Goal: Task Accomplishment & Management: Manage account settings

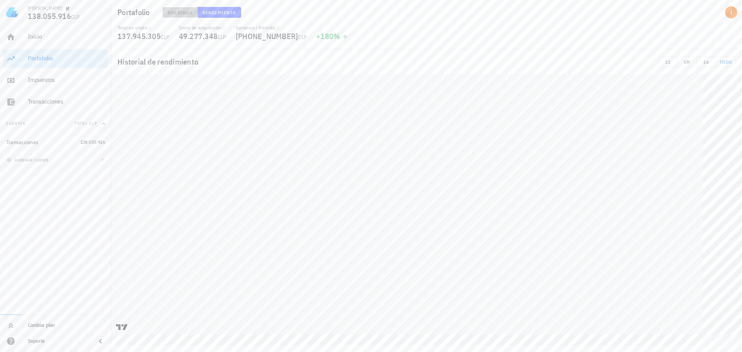
click at [182, 13] on span "Holdings" at bounding box center [180, 13] width 26 height 6
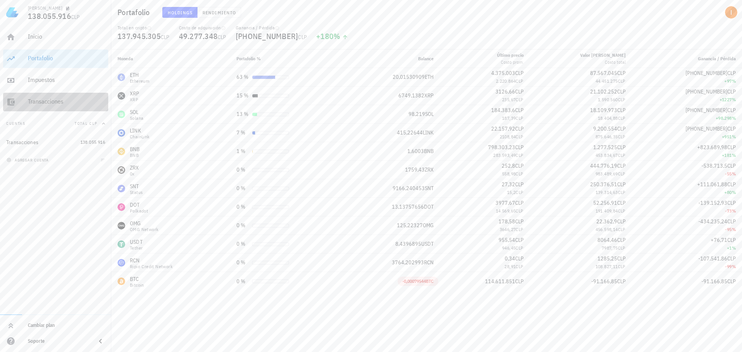
click at [76, 99] on div "Transacciones" at bounding box center [66, 101] width 77 height 7
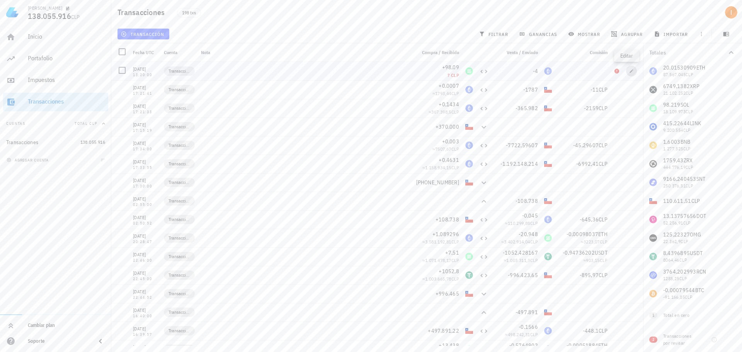
click at [630, 71] on icon "button" at bounding box center [631, 70] width 3 height 3
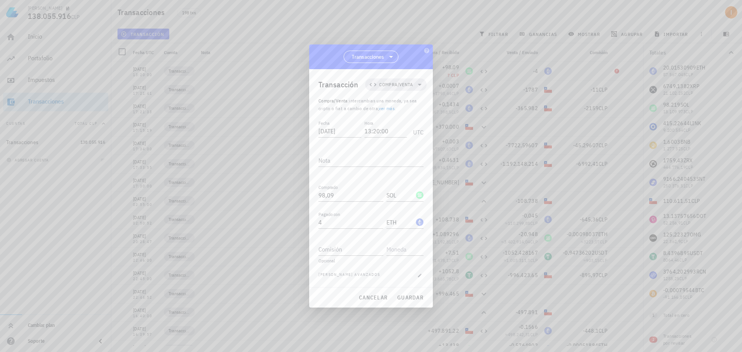
click at [348, 175] on div "Fecha [DATE] Hora 13:20:00 UTC Nota Comprado 98,09 SOL Pagado con 4 ETH Comisió…" at bounding box center [371, 203] width 105 height 169
click at [373, 84] on icon at bounding box center [372, 84] width 9 height 9
click at [382, 55] on span "Transacciones" at bounding box center [368, 57] width 32 height 8
click at [372, 76] on div "Transacciones" at bounding box center [371, 76] width 43 height 7
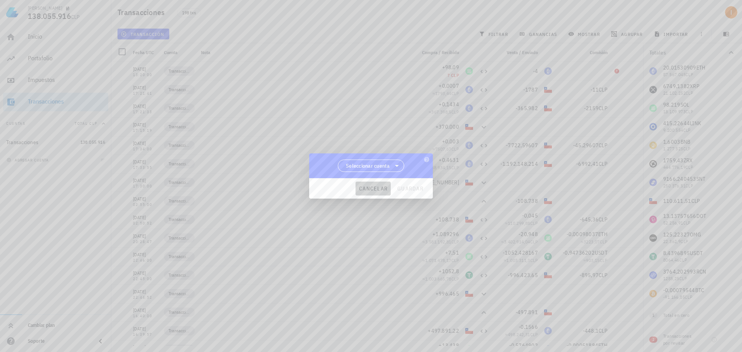
click at [378, 189] on span "cancelar" at bounding box center [373, 188] width 29 height 7
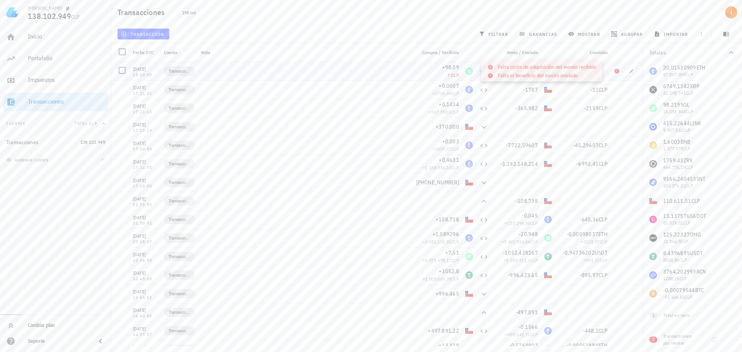
click at [615, 72] on icon at bounding box center [617, 71] width 5 height 5
click at [626, 72] on span "button" at bounding box center [631, 71] width 11 height 5
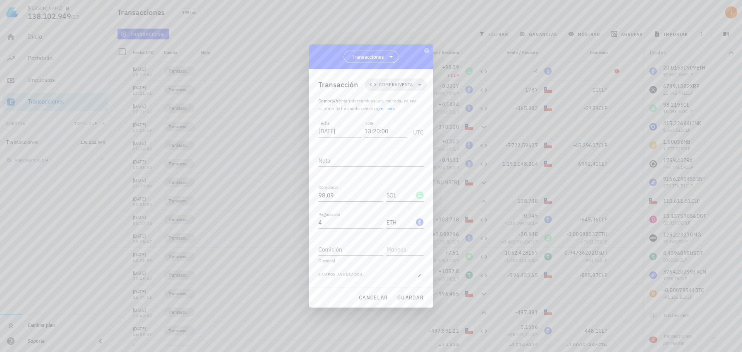
click at [379, 150] on div "Nota" at bounding box center [371, 163] width 105 height 26
click at [368, 165] on textarea "Nota" at bounding box center [371, 160] width 105 height 12
click at [357, 182] on div "Fecha [DATE] Hora 13:20:00 UTC Nota Comprado 98,09 SOL Pagado con 4 ETH Comisió…" at bounding box center [371, 203] width 105 height 169
click at [344, 194] on input "98,09" at bounding box center [351, 195] width 65 height 12
click at [350, 204] on div "Comprado 98,09 SOL" at bounding box center [371, 196] width 105 height 27
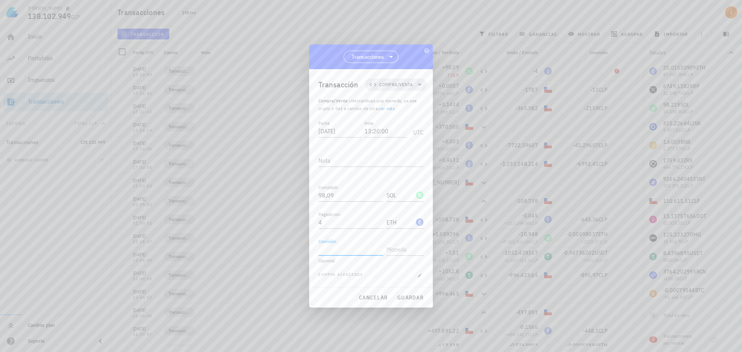
click at [331, 248] on input "Comisión" at bounding box center [351, 249] width 65 height 12
click at [327, 259] on div "Opcional" at bounding box center [371, 261] width 105 height 5
click at [332, 272] on span "[PERSON_NAME] avanzados" at bounding box center [341, 276] width 44 height 8
click at [418, 278] on button "button" at bounding box center [420, 276] width 8 height 8
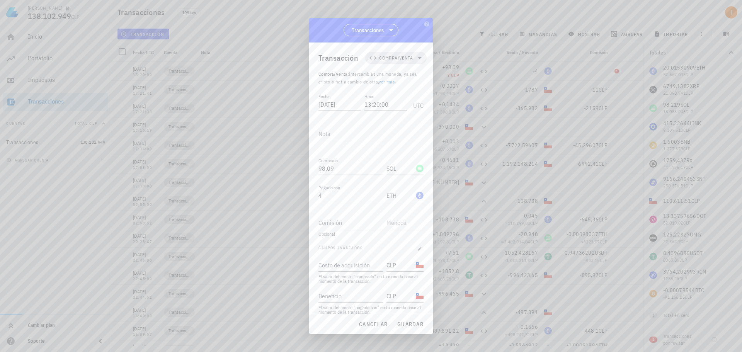
scroll to position [8, 0]
click at [354, 261] on input "Costo de adquisición" at bounding box center [350, 257] width 63 height 12
click at [341, 248] on label "Costo de adquisición" at bounding box center [338, 249] width 39 height 6
click at [341, 251] on input "Costo de adquisición" at bounding box center [350, 257] width 63 height 12
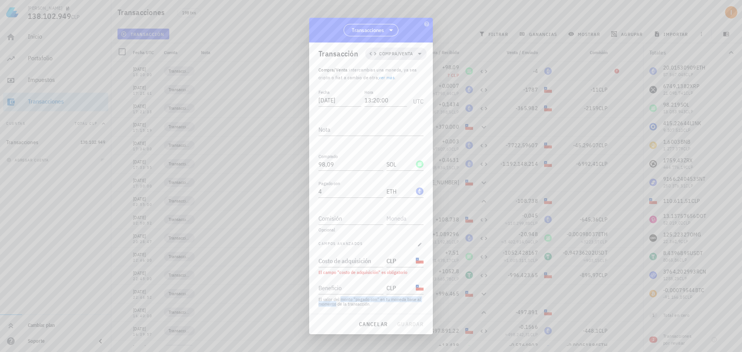
click at [341, 303] on div "El valor del monto "pagado con" en tu moneda base al momento de la transacción." at bounding box center [371, 301] width 105 height 9
click at [340, 306] on div "El valor del monto "pagado con" en tu moneda base al momento de la transacción." at bounding box center [371, 301] width 105 height 9
click at [381, 55] on span "Compra/Venta" at bounding box center [396, 54] width 34 height 8
click at [377, 30] on span "Transacciones" at bounding box center [368, 30] width 32 height 8
click at [376, 30] on span "Transacciones" at bounding box center [368, 30] width 32 height 8
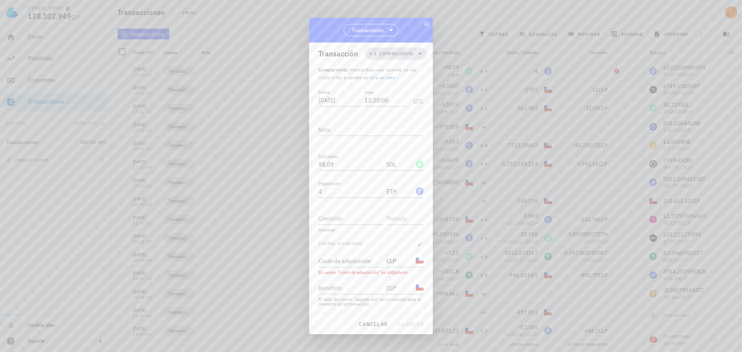
click at [380, 54] on span "Compra/Venta" at bounding box center [396, 54] width 34 height 8
click at [344, 59] on div "Transacción" at bounding box center [339, 54] width 40 height 12
click at [416, 247] on button "button" at bounding box center [420, 245] width 8 height 8
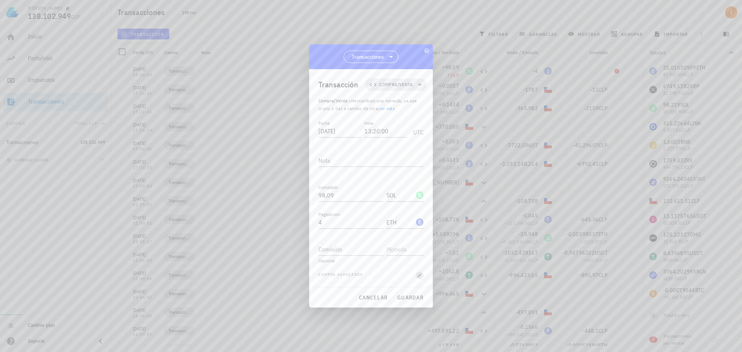
click at [420, 274] on icon "button" at bounding box center [420, 275] width 5 height 5
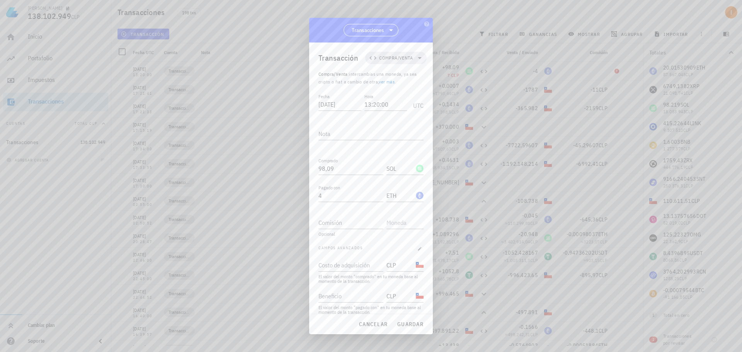
scroll to position [8, 0]
click at [341, 260] on input "Costo de adquisición" at bounding box center [350, 257] width 63 height 12
type input "17000000"
drag, startPoint x: 347, startPoint y: 259, endPoint x: 317, endPoint y: 257, distance: 30.2
click at [317, 257] on div "Transacción Compra/Venta Compra/Venta : intercambias una moneda, ya sea cripto …" at bounding box center [371, 179] width 124 height 272
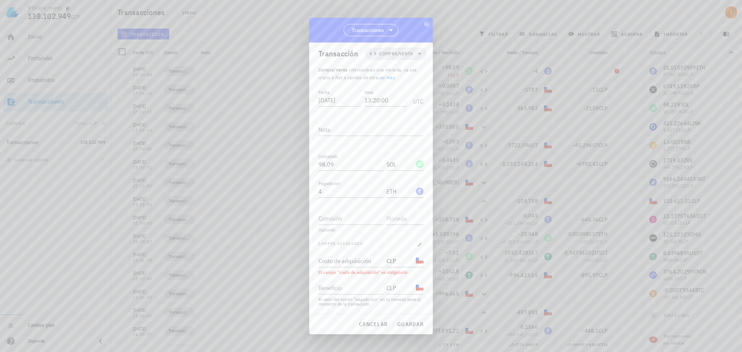
scroll to position [4, 0]
click at [310, 249] on div "Transacción Compra/Venta Compra/Venta : intercambias una moneda, ya sea cripto …" at bounding box center [371, 179] width 124 height 272
click at [385, 328] on span "cancelar" at bounding box center [373, 324] width 29 height 7
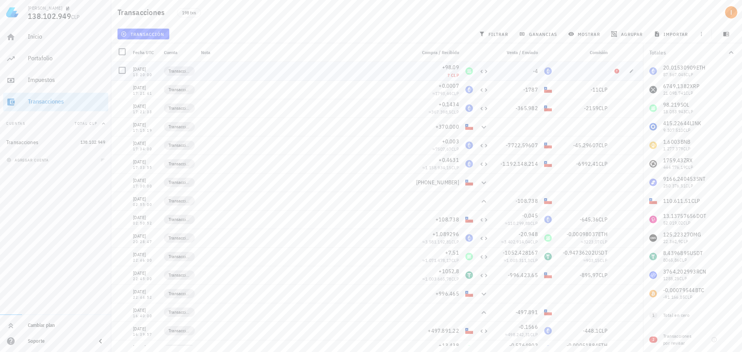
click at [508, 70] on div "-4" at bounding box center [516, 71] width 43 height 8
click at [119, 70] on div at bounding box center [122, 70] width 13 height 13
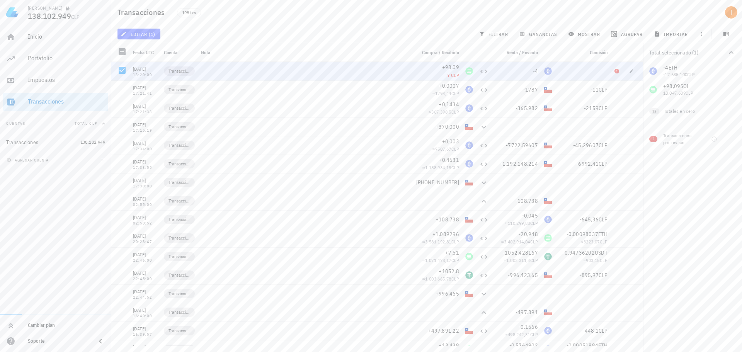
click at [295, 68] on div at bounding box center [305, 71] width 215 height 19
click at [137, 35] on span "editar (1)" at bounding box center [138, 34] width 33 height 6
click at [150, 85] on div "Eliminar" at bounding box center [163, 83] width 55 height 6
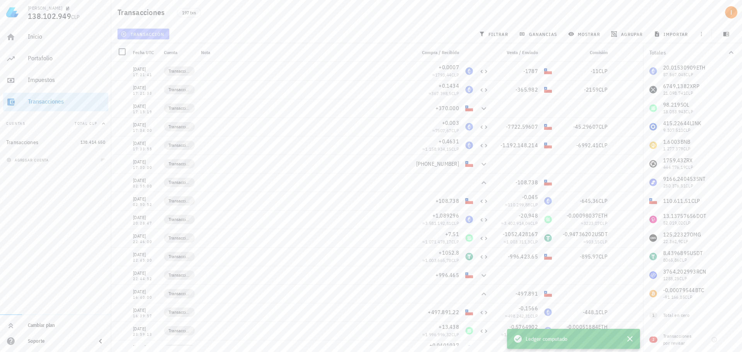
click at [141, 35] on span "transacción" at bounding box center [143, 34] width 42 height 6
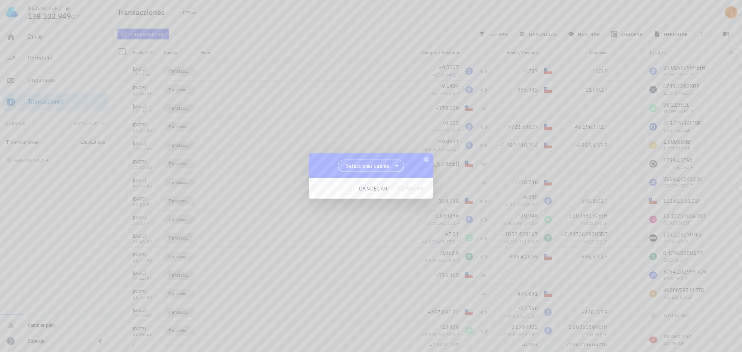
click at [380, 161] on span "Seleccionar cuenta" at bounding box center [371, 166] width 56 height 12
click at [373, 181] on div "Transacciones" at bounding box center [371, 186] width 67 height 19
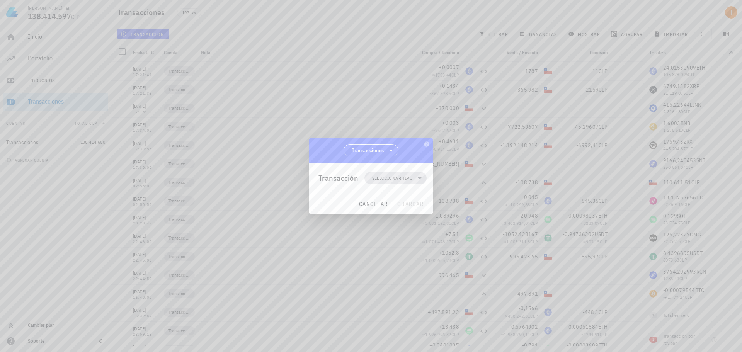
click at [385, 173] on span "Seleccionar tipo" at bounding box center [395, 178] width 53 height 12
click at [391, 196] on div "Compra/Venta" at bounding box center [400, 197] width 30 height 6
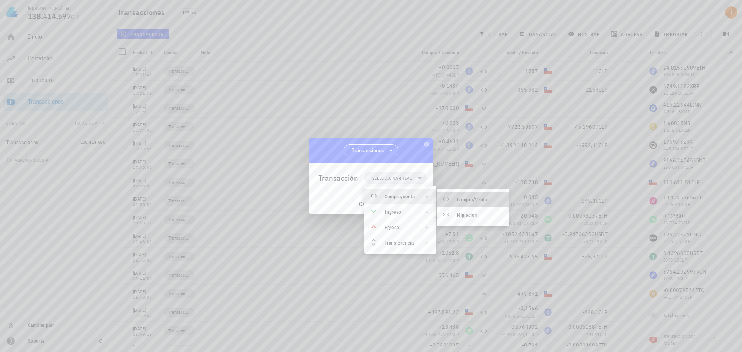
click at [471, 200] on div "Compra/Venta" at bounding box center [480, 200] width 46 height 6
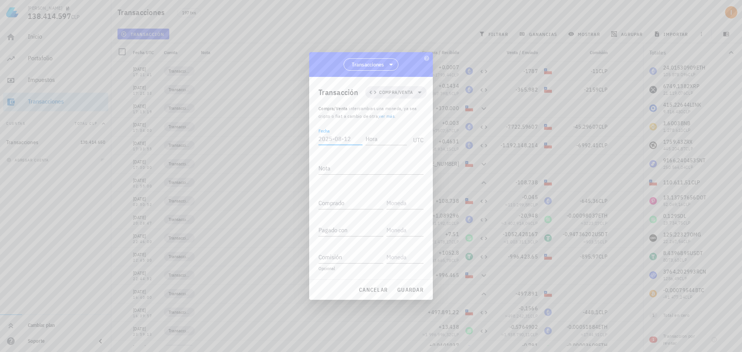
click at [343, 133] on input "Fecha" at bounding box center [341, 139] width 44 height 12
type input "2"
type input "2025-08-13"
click at [402, 137] on input "Hora" at bounding box center [385, 139] width 44 height 12
type input "12:00:00"
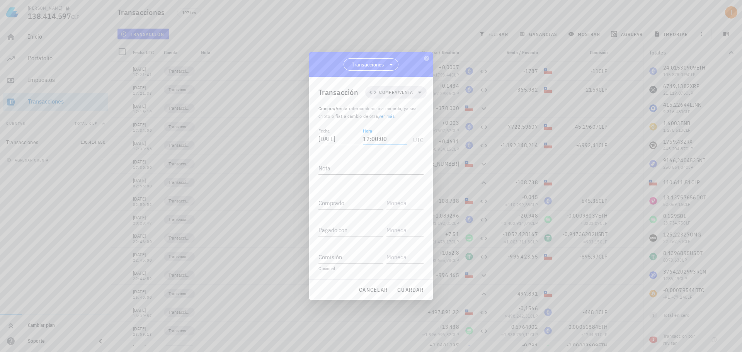
click at [348, 201] on input "Comprado" at bounding box center [351, 203] width 65 height 12
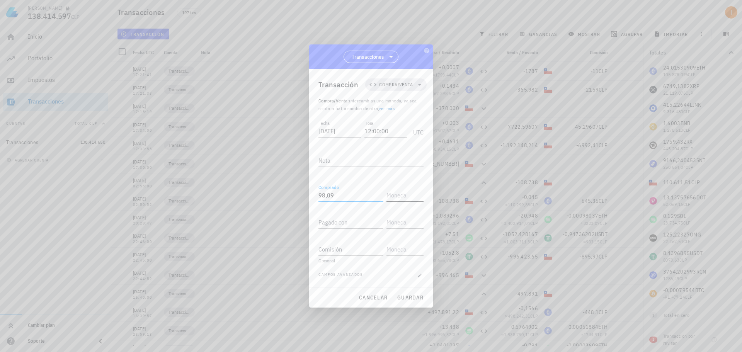
type input "98,09"
click at [407, 195] on input "text" at bounding box center [405, 195] width 36 height 12
click at [418, 210] on div "SOL" at bounding box center [412, 212] width 14 height 8
type input "SOL"
click at [345, 222] on input "Pagado con" at bounding box center [351, 222] width 65 height 12
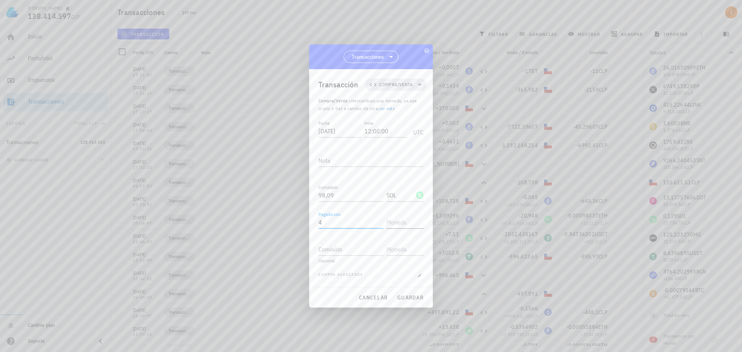
type input "4"
click at [396, 217] on input "text" at bounding box center [405, 222] width 36 height 12
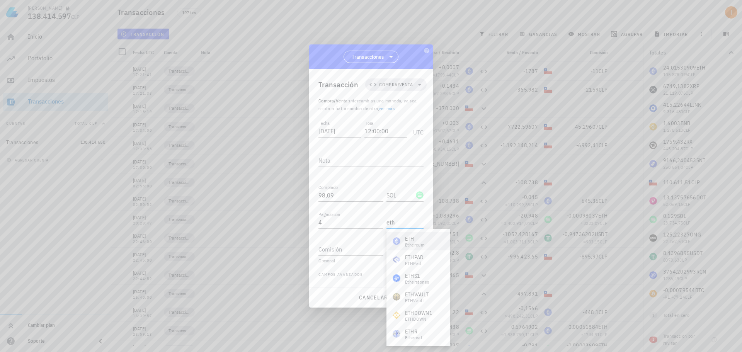
click at [408, 237] on div "ETH" at bounding box center [414, 239] width 19 height 8
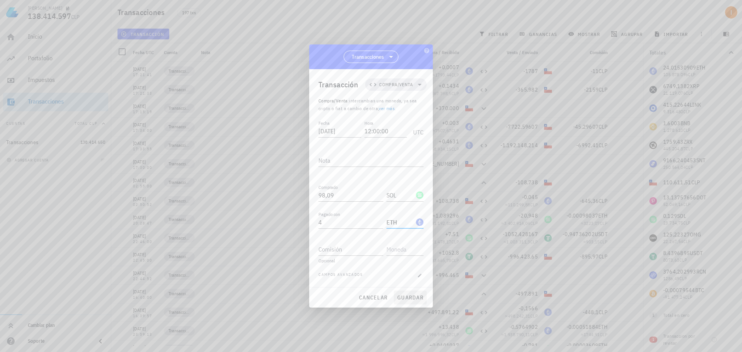
type input "ETH"
click at [411, 300] on span "guardar" at bounding box center [410, 297] width 27 height 7
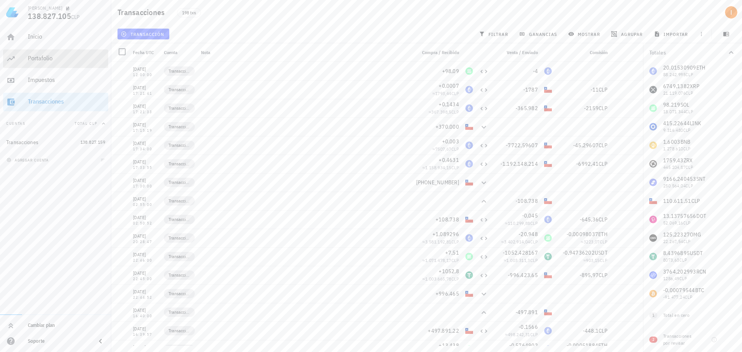
click at [73, 61] on div "Portafolio" at bounding box center [66, 58] width 77 height 7
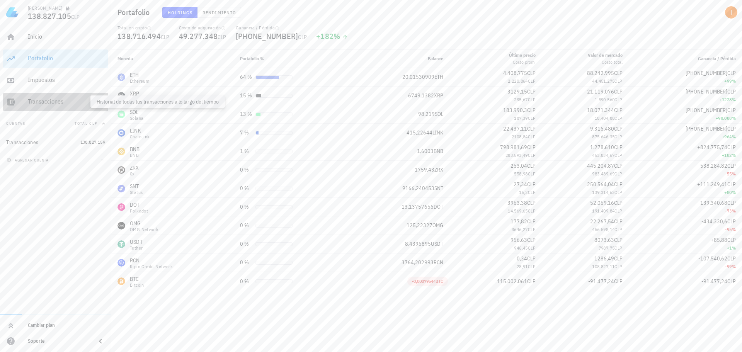
click at [67, 102] on div "Transacciones" at bounding box center [66, 101] width 77 height 7
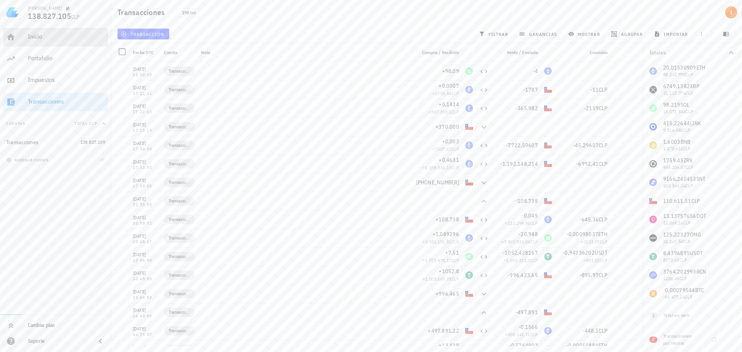
click at [84, 41] on div "Inicio" at bounding box center [66, 36] width 77 height 17
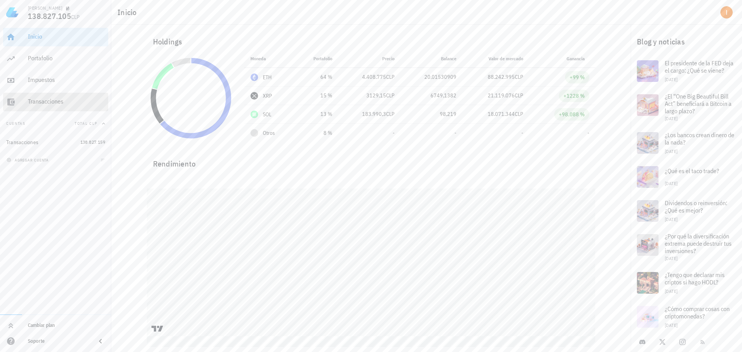
click at [62, 97] on div "Transacciones" at bounding box center [66, 101] width 77 height 17
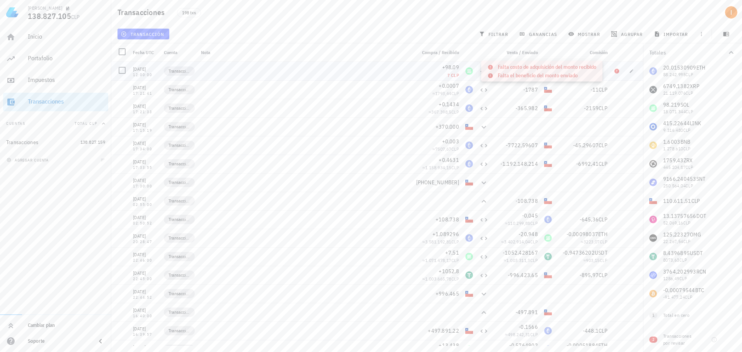
click at [615, 73] on icon at bounding box center [617, 71] width 5 height 5
click at [631, 91] on span "button" at bounding box center [631, 89] width 11 height 5
type input "2025-02-16"
type input "17:21:41"
type input "0,0007"
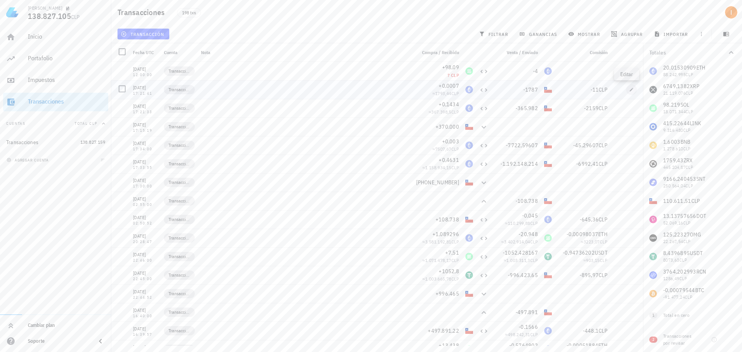
type input "ETH"
type input "1.787"
type input "CLP"
type input "11"
type input "CLP"
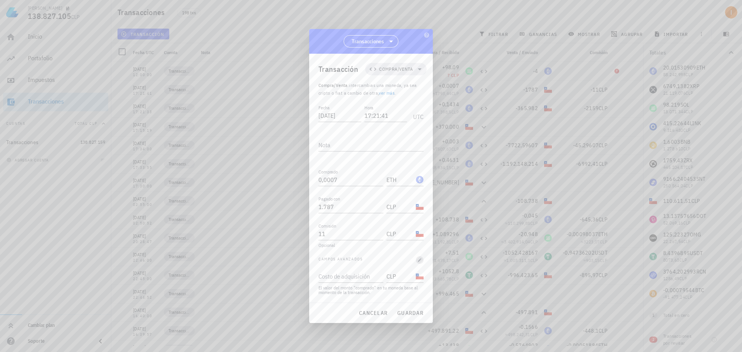
click at [420, 259] on icon "button" at bounding box center [420, 260] width 5 height 5
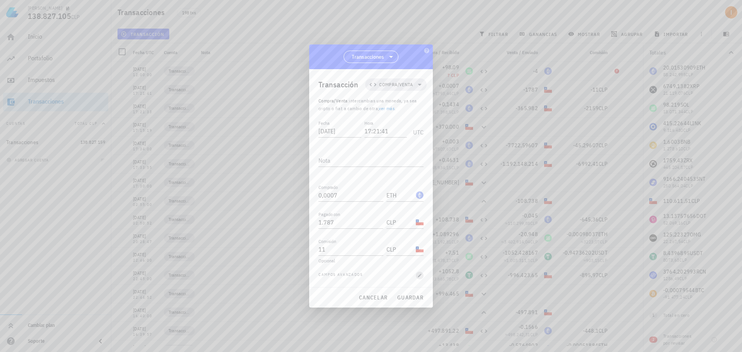
click at [420, 273] on icon "button" at bounding box center [420, 275] width 5 height 5
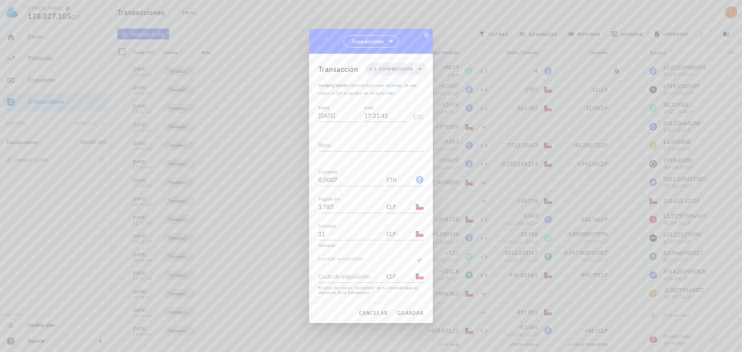
click at [365, 290] on div "El valor del monto "comprado" en tu moneda base al momento de la transacción." at bounding box center [371, 290] width 105 height 9
click at [360, 278] on input "Costo de adquisición" at bounding box center [350, 276] width 63 height 12
click at [367, 309] on button "cancelar" at bounding box center [373, 313] width 35 height 14
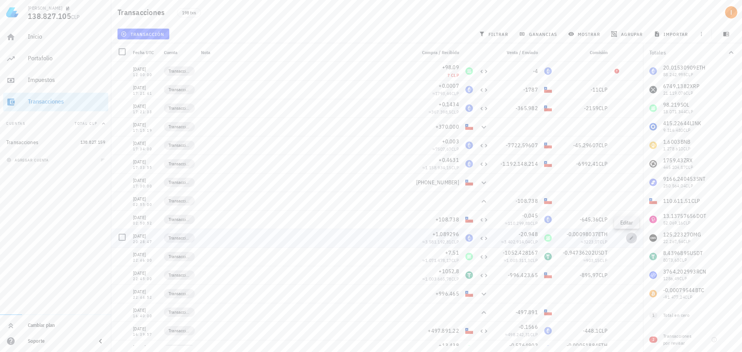
click at [626, 240] on span "button" at bounding box center [631, 238] width 11 height 5
type input "2024-07-21"
type input "20:28:47"
type input "1,089296"
type input "20,948"
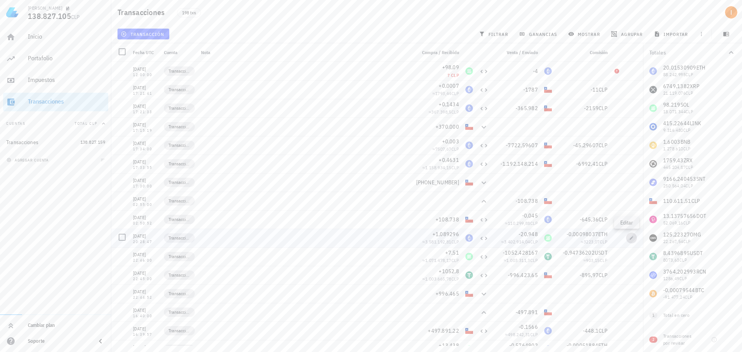
type input "SOL"
type input "0,000980366"
type input "ETH"
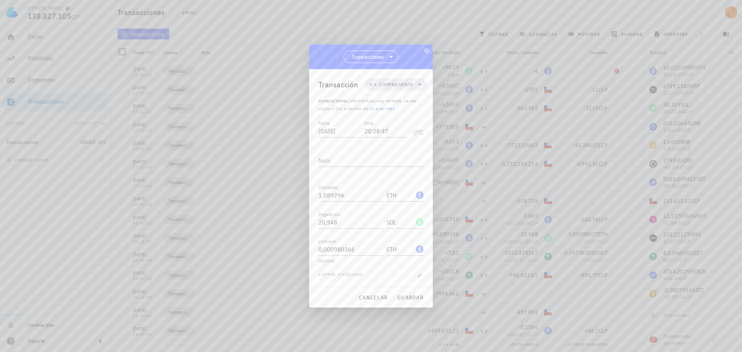
click at [423, 279] on div "[PERSON_NAME] avanzados" at bounding box center [371, 276] width 105 height 8
click at [419, 275] on icon "button" at bounding box center [420, 275] width 5 height 5
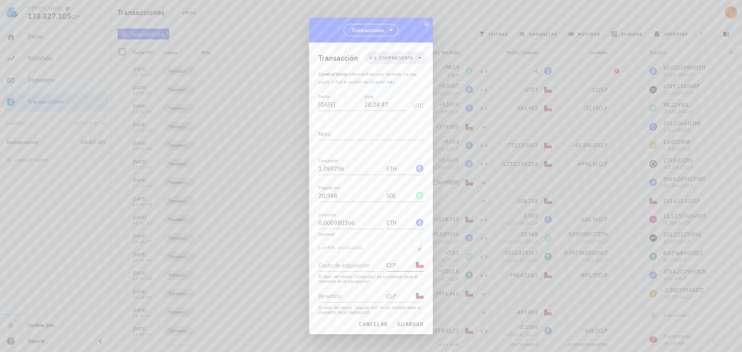
scroll to position [8, 0]
click at [372, 323] on span "cancelar" at bounding box center [373, 324] width 29 height 7
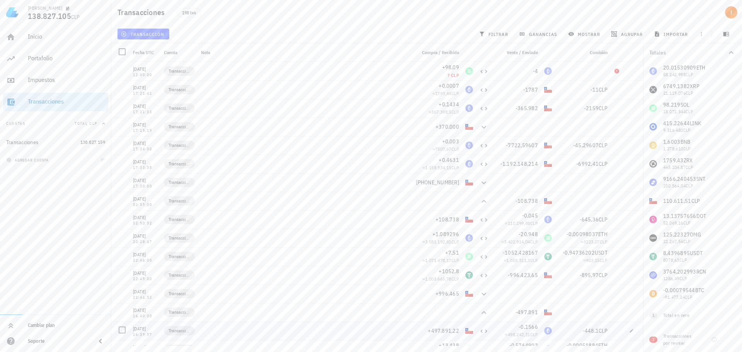
scroll to position [0, 0]
click at [72, 36] on div "Inicio" at bounding box center [66, 36] width 77 height 7
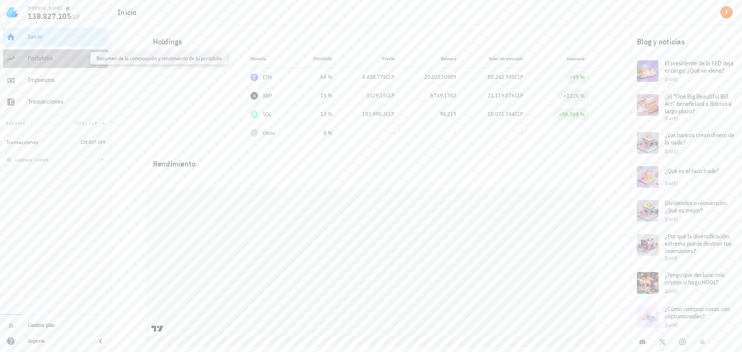
click at [97, 58] on div "Portafolio" at bounding box center [66, 58] width 77 height 7
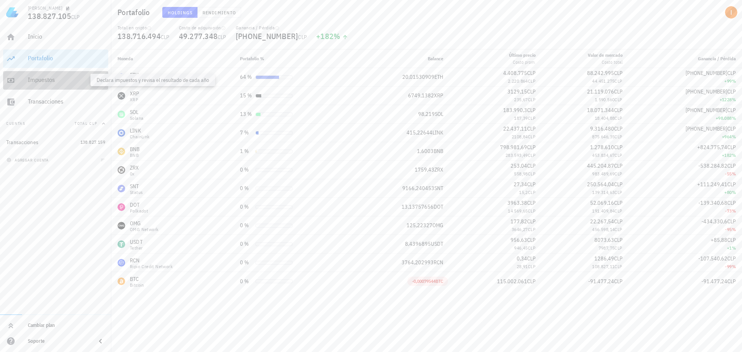
click at [86, 79] on div "Impuestos" at bounding box center [66, 79] width 77 height 7
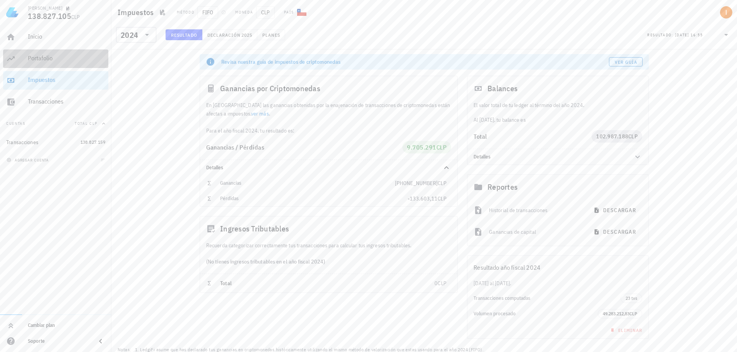
click at [91, 55] on div "Portafolio" at bounding box center [66, 58] width 77 height 7
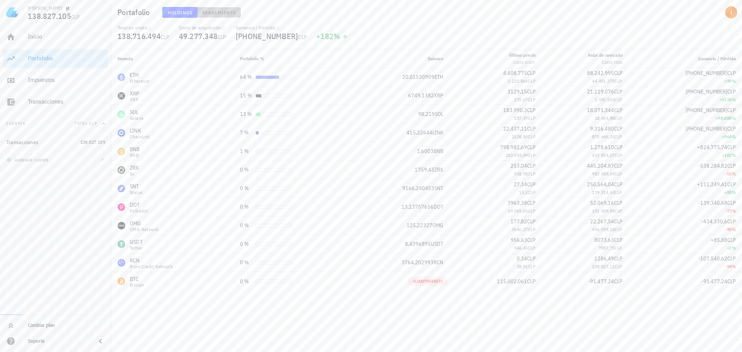
click at [222, 14] on span "Rendimiento" at bounding box center [219, 13] width 34 height 6
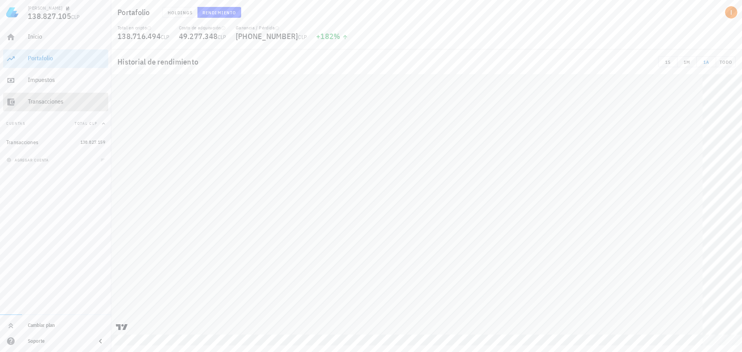
click at [49, 95] on div "Transacciones" at bounding box center [66, 101] width 77 height 17
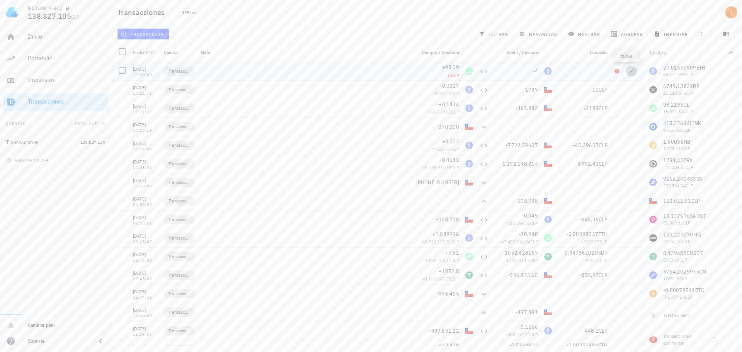
click at [630, 71] on icon "button" at bounding box center [631, 70] width 3 height 3
type input "2025-08-13"
type input "12:00:00"
type input "98,09"
type input "SOL"
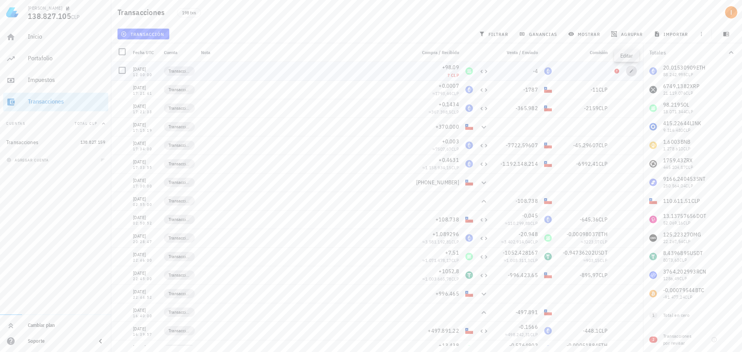
type input "4"
type input "ETH"
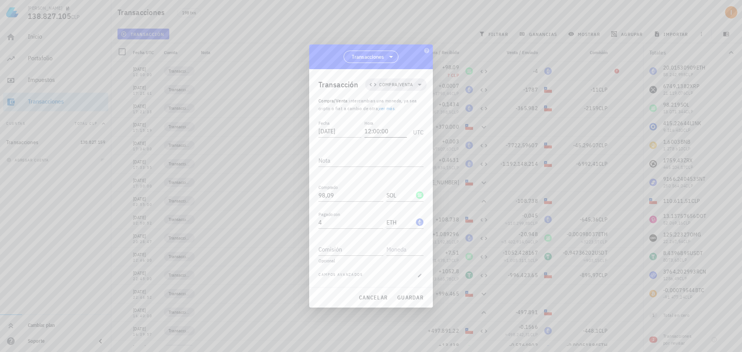
click at [393, 129] on input "12:00:00" at bounding box center [386, 131] width 43 height 12
drag, startPoint x: 365, startPoint y: 131, endPoint x: 412, endPoint y: 128, distance: 47.3
click at [412, 128] on div "Fecha 2025-08-13 Hora 12:00:00 UTC" at bounding box center [371, 129] width 105 height 21
click at [365, 273] on div "[PERSON_NAME] avanzados" at bounding box center [371, 276] width 105 height 8
click at [415, 165] on textarea "Nota" at bounding box center [371, 160] width 105 height 12
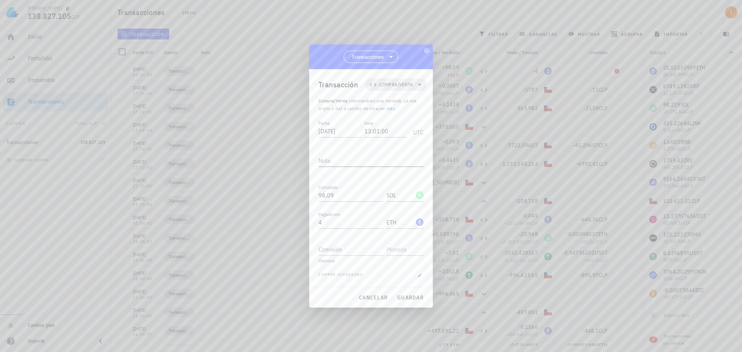
click at [408, 171] on div at bounding box center [371, 172] width 105 height 5
click at [382, 206] on div at bounding box center [371, 207] width 105 height 5
click at [403, 221] on input "ETH" at bounding box center [401, 222] width 28 height 12
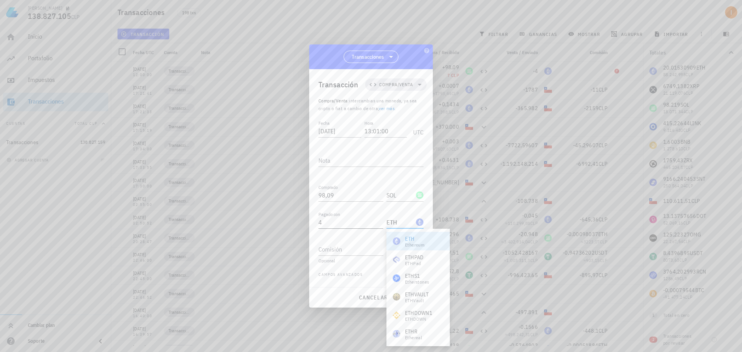
click at [367, 221] on input "4" at bounding box center [351, 222] width 65 height 12
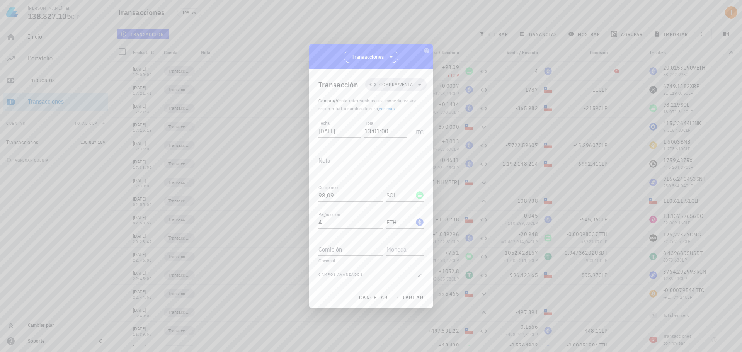
click at [365, 237] on div "Comisión" at bounding box center [371, 246] width 105 height 19
click at [401, 295] on span "guardar" at bounding box center [410, 297] width 27 height 7
type input "12:00:00"
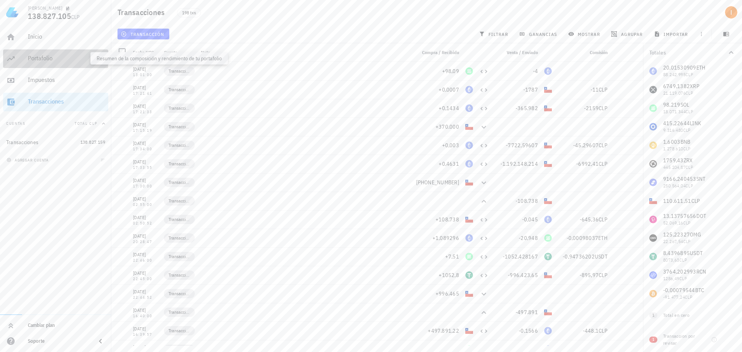
click at [100, 59] on div "Portafolio" at bounding box center [66, 58] width 77 height 7
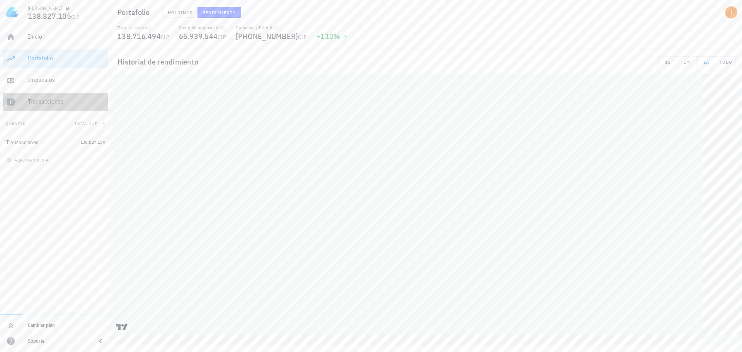
click at [63, 94] on div "Transacciones" at bounding box center [66, 101] width 77 height 17
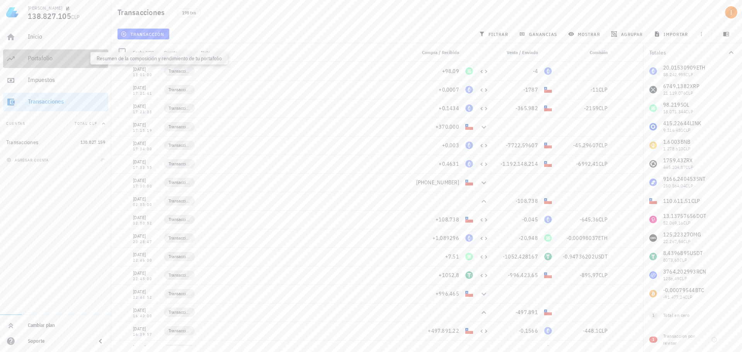
click at [71, 60] on div "Portafolio" at bounding box center [66, 58] width 77 height 7
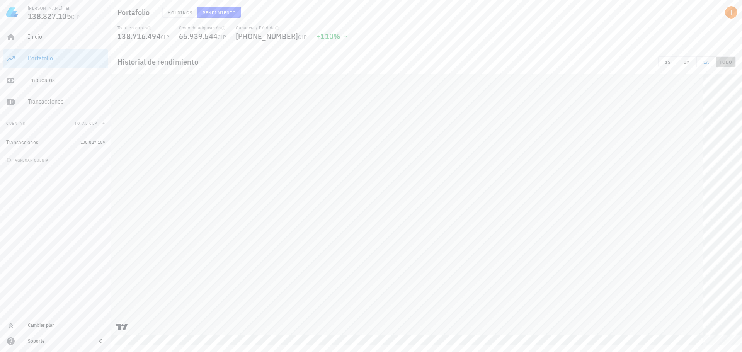
click at [722, 63] on span "TODO" at bounding box center [726, 62] width 13 height 6
